Goal: Task Accomplishment & Management: Use online tool/utility

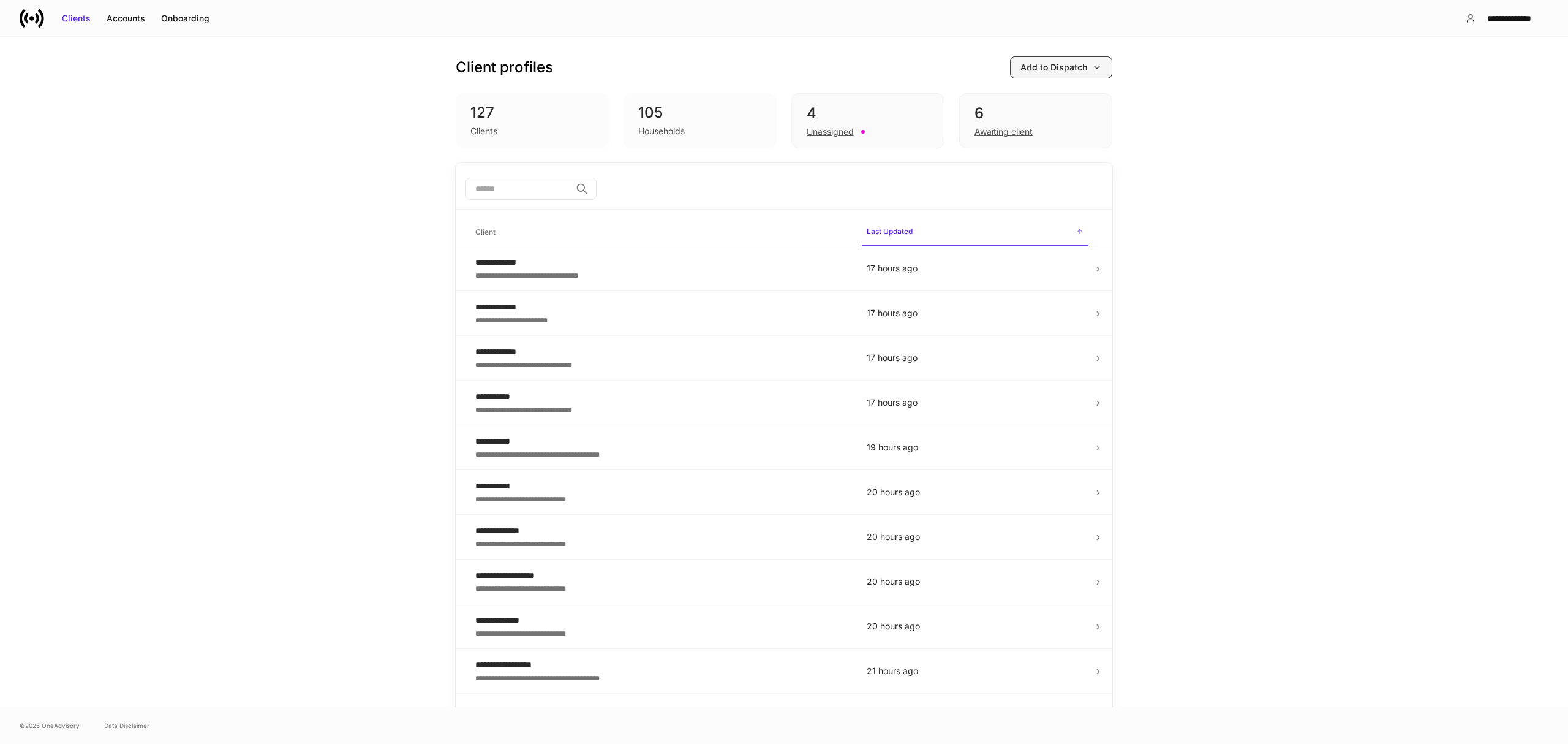
click at [1053, 74] on button "Add to Dispatch" at bounding box center [1061, 67] width 102 height 22
click at [1217, 114] on div at bounding box center [784, 372] width 1568 height 744
click at [662, 135] on div "Households" at bounding box center [662, 131] width 47 height 12
click at [811, 138] on div "4 Unassigned" at bounding box center [867, 121] width 153 height 55
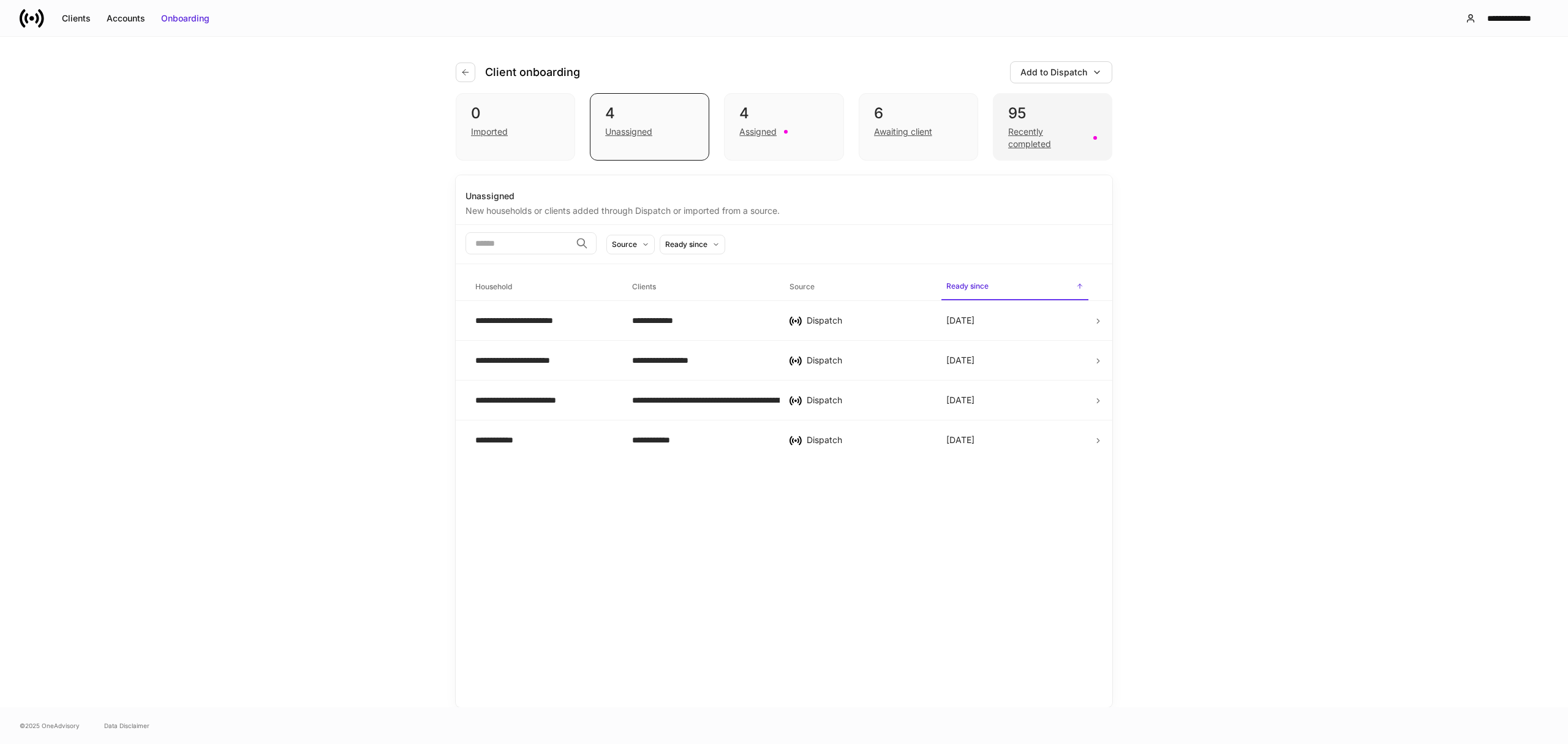
click at [1027, 123] on div "Recently completed" at bounding box center [1053, 136] width 89 height 27
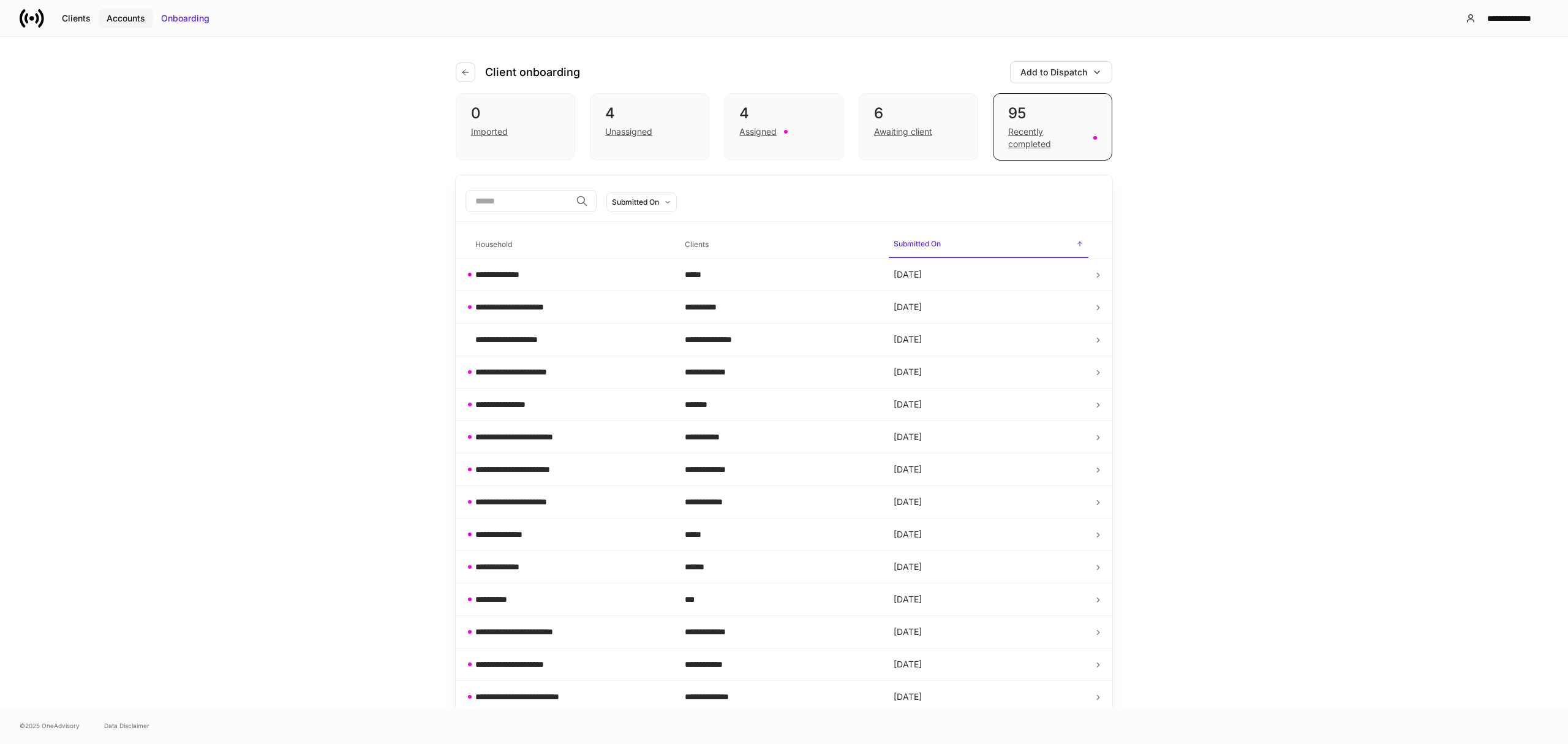
click at [123, 20] on div "Accounts" at bounding box center [125, 18] width 39 height 12
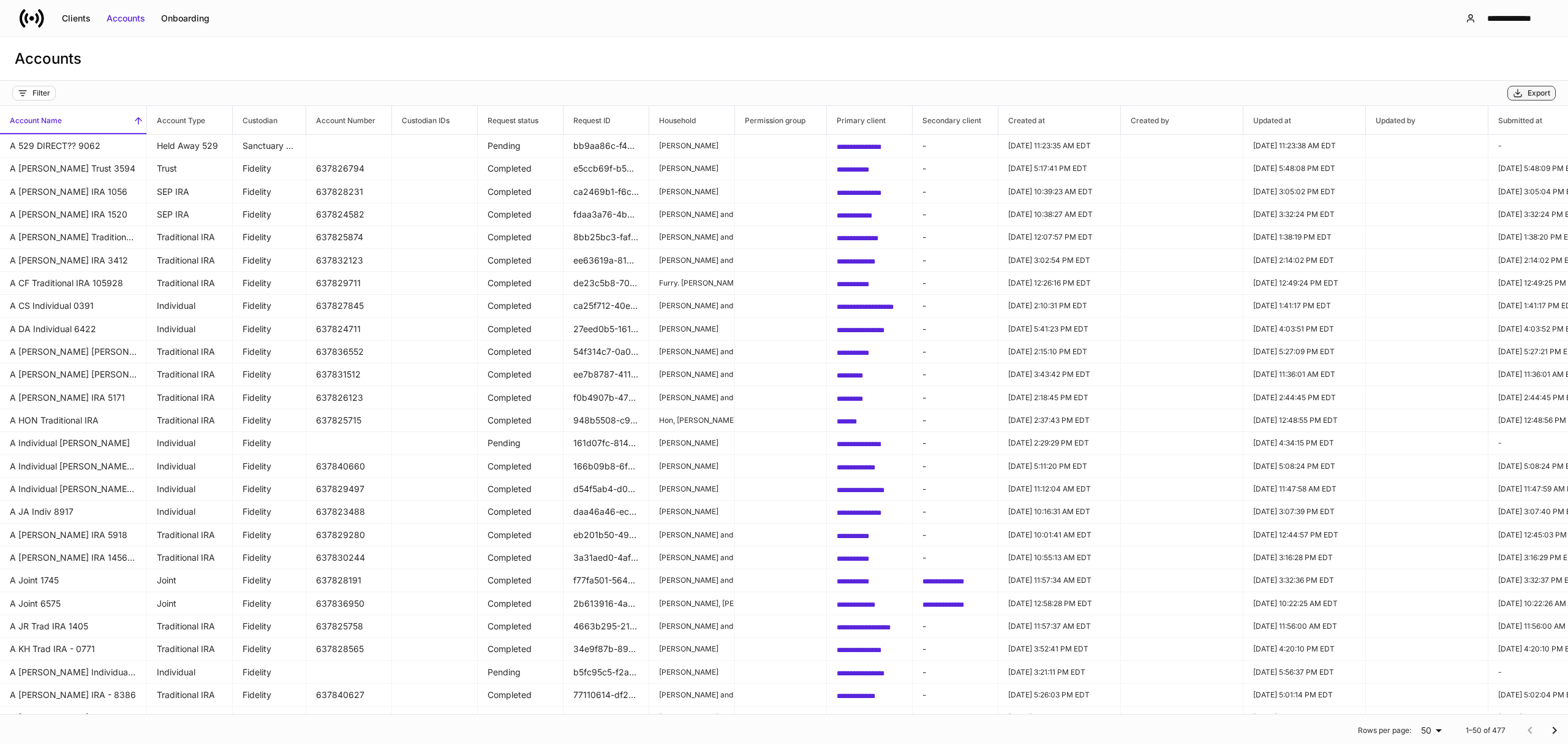
click at [1539, 93] on div "Export" at bounding box center [1539, 93] width 22 height 10
